Goal: Navigation & Orientation: Find specific page/section

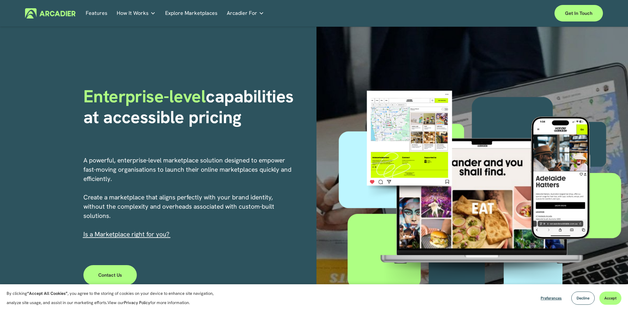
click at [99, 13] on link "Features" at bounding box center [97, 13] width 22 height 10
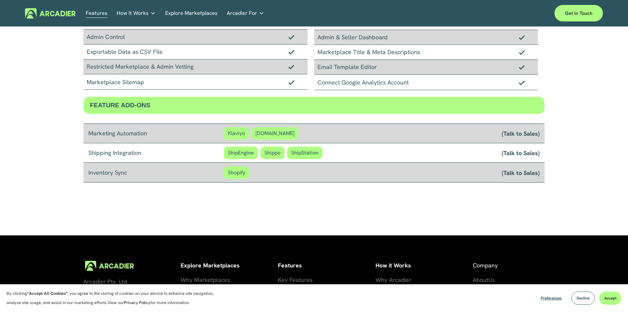
scroll to position [495, 0]
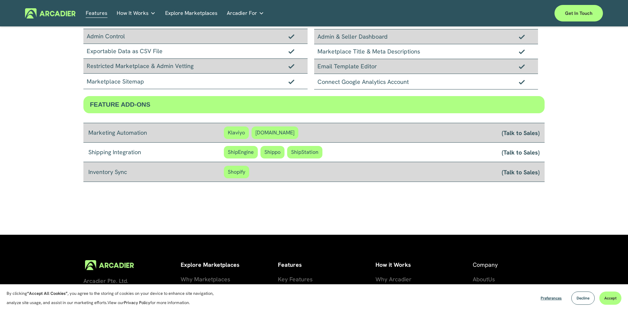
click at [183, 13] on link "Explore Marketplaces" at bounding box center [191, 13] width 52 height 10
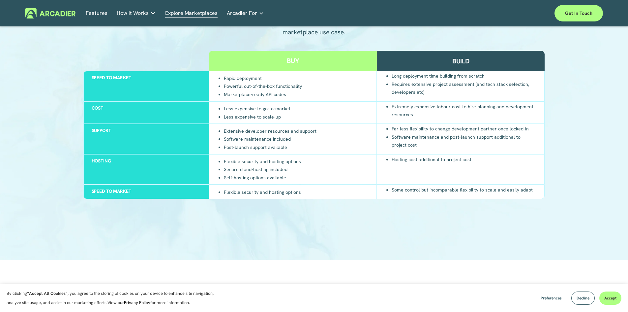
scroll to position [659, 0]
